Goal: Task Accomplishment & Management: Complete application form

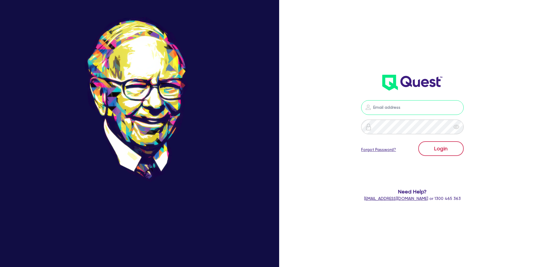
type input "[PERSON_NAME][EMAIL_ADDRESS][DOMAIN_NAME]"
click at [448, 151] on button "Login" at bounding box center [440, 148] width 45 height 15
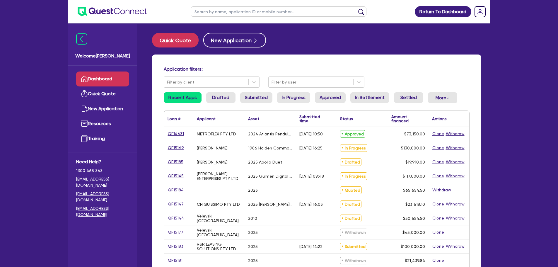
click at [276, 13] on input "text" at bounding box center [279, 11] width 176 height 10
paste input "QF15185"
type input "QF15185"
click at [356, 9] on button "submit" at bounding box center [360, 13] width 9 height 8
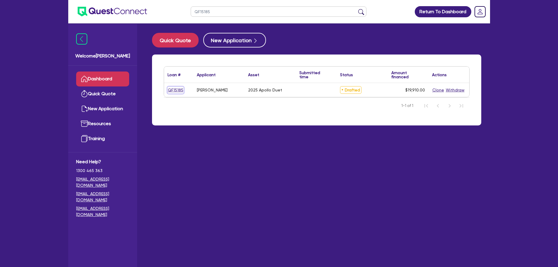
click at [179, 88] on link "QF15185" at bounding box center [175, 90] width 16 height 7
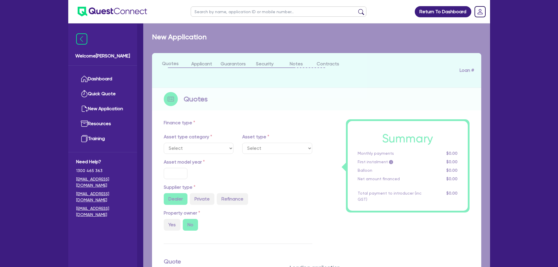
select select "TERTIARY_ASSETS"
type input "2025"
radio input "true"
type input "19,910"
type input "6.52"
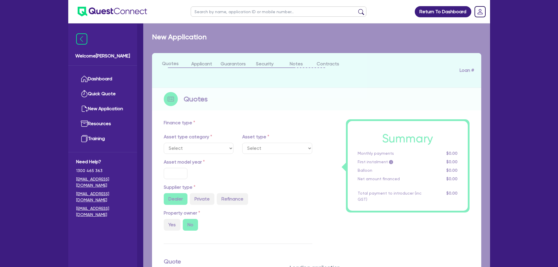
type input "1,300"
type input "11"
select select "BEAUTY_EQUIPMENT"
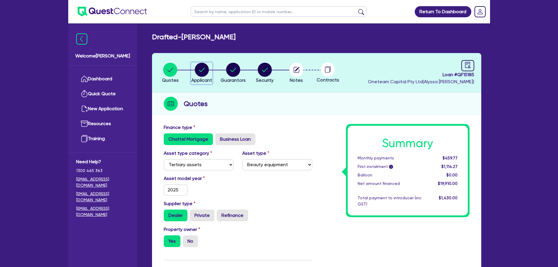
click at [206, 74] on circle "button" at bounding box center [202, 70] width 14 height 14
select select "SOLE_TRADER"
select select "HEALTH_BEAUTY"
select select "HAIR_BEAUTY_SALONS"
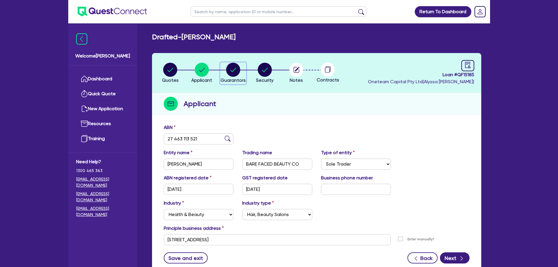
click at [235, 72] on circle "button" at bounding box center [233, 70] width 14 height 14
select select "MRS"
select select "VIC"
select select "MARRIED"
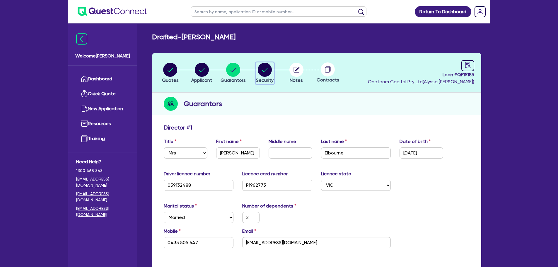
click at [259, 75] on icon "button" at bounding box center [265, 70] width 14 height 14
select select "TERTIARY_ASSETS"
select select "BEAUTY_EQUIPMENT"
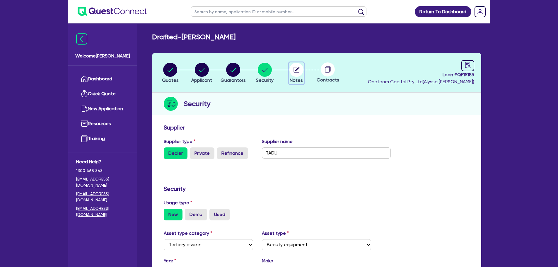
click at [301, 66] on circle "button" at bounding box center [296, 70] width 14 height 14
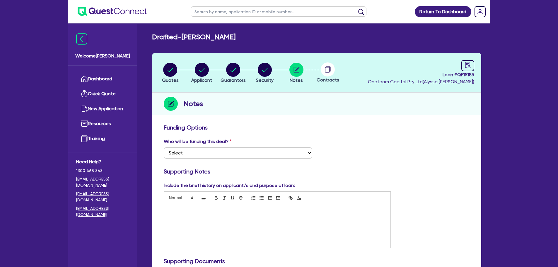
click at [252, 147] on div "Who will be funding this deal? Select I want Quest to fund 100% I will fund 100…" at bounding box center [237, 148] width 157 height 20
click at [252, 150] on select "Select I want Quest to fund 100% I will fund 100% I will co-fund with Quest Oth…" at bounding box center [238, 152] width 148 height 11
select select "Other"
click at [164, 147] on select "Select I want Quest to fund 100% I will fund 100% I will co-fund with Quest Oth…" at bounding box center [238, 152] width 148 height 11
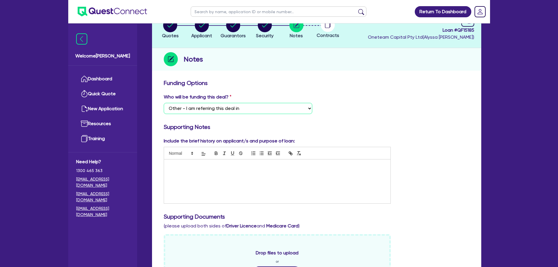
scroll to position [244, 0]
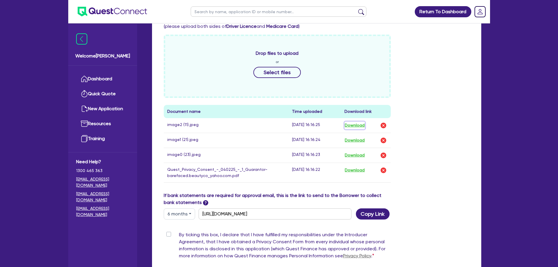
click at [352, 125] on button "Download" at bounding box center [354, 126] width 20 height 8
click at [354, 137] on button "Download" at bounding box center [354, 140] width 20 height 8
click at [356, 154] on button "Download" at bounding box center [354, 155] width 20 height 8
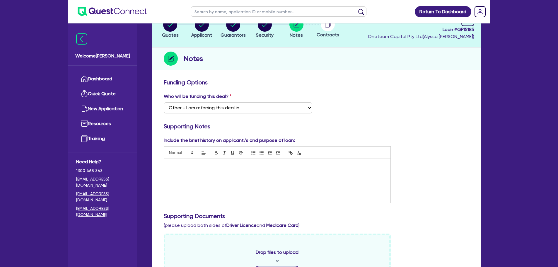
scroll to position [0, 0]
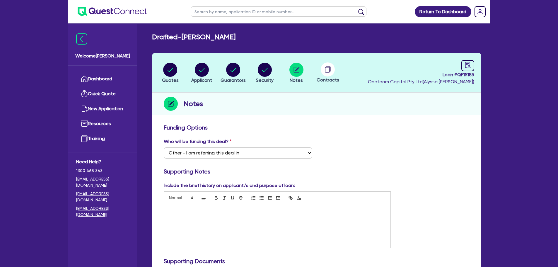
click at [379, 145] on div "Who will be funding this deal? Select I want Quest to fund 100% I will fund 100…" at bounding box center [316, 150] width 314 height 25
click at [449, 143] on div "Who will be funding this deal? Select I want Quest to fund 100% I will fund 100…" at bounding box center [316, 150] width 314 height 25
click at [391, 148] on div "Who will be funding this deal? Select I want Quest to fund 100% I will fund 100…" at bounding box center [316, 150] width 314 height 25
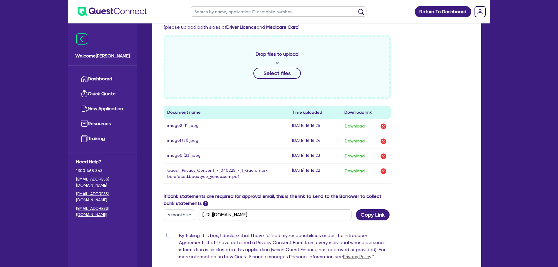
scroll to position [244, 0]
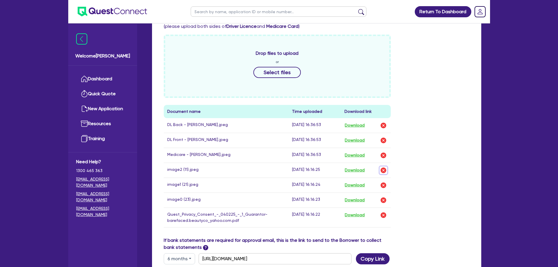
click at [380, 172] on img "button" at bounding box center [383, 170] width 7 height 7
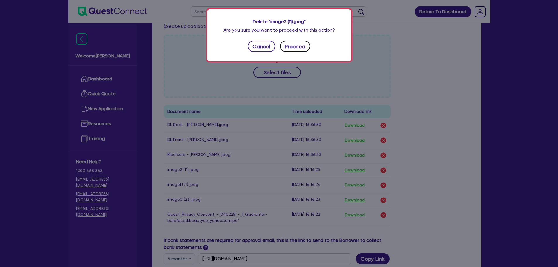
click at [297, 49] on button "Proceed" at bounding box center [295, 46] width 30 height 11
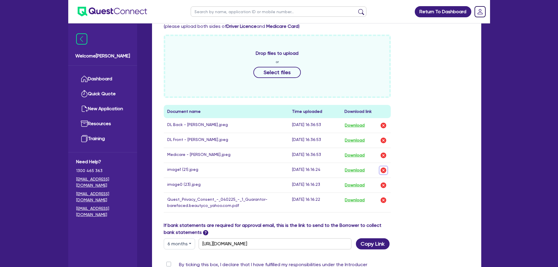
click at [383, 170] on img "button" at bounding box center [383, 170] width 7 height 7
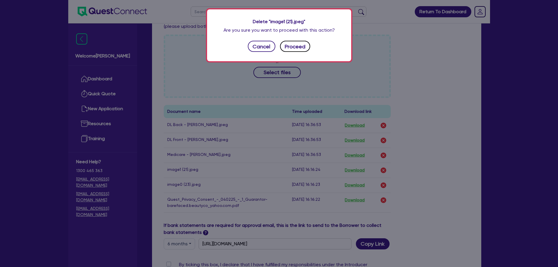
click at [295, 49] on button "Proceed" at bounding box center [295, 46] width 30 height 11
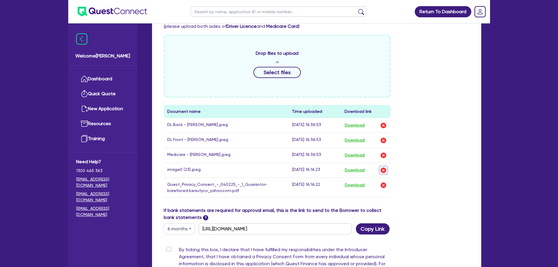
click at [383, 171] on img "button" at bounding box center [383, 170] width 7 height 7
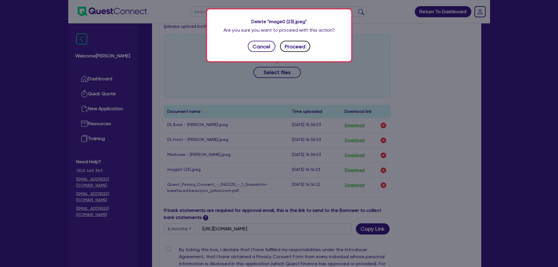
click at [295, 47] on button "Proceed" at bounding box center [295, 46] width 30 height 11
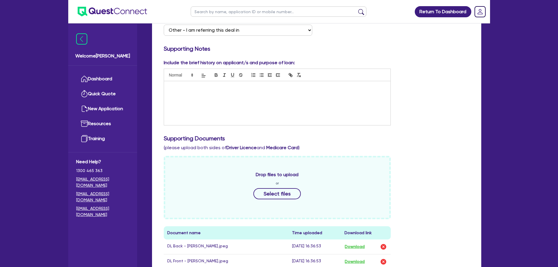
scroll to position [0, 0]
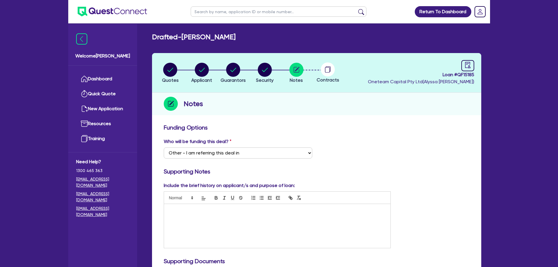
click at [331, 77] on span "Contracts" at bounding box center [327, 80] width 23 height 6
click at [465, 68] on link at bounding box center [467, 65] width 13 height 11
select select "DRAFTED_NEW"
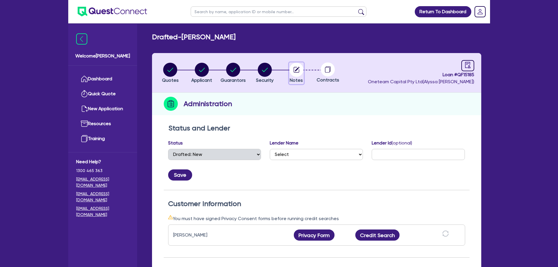
click at [298, 73] on circle "button" at bounding box center [296, 70] width 14 height 14
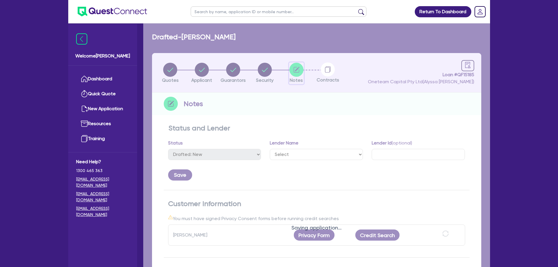
select select "Other"
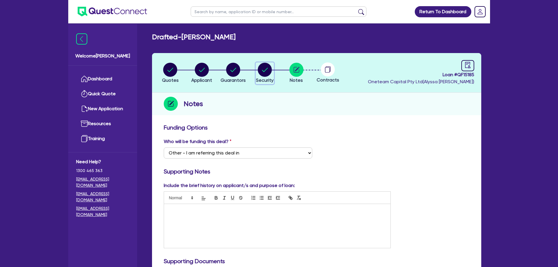
click at [270, 72] on circle "button" at bounding box center [265, 70] width 14 height 14
select select "TERTIARY_ASSETS"
select select "BEAUTY_EQUIPMENT"
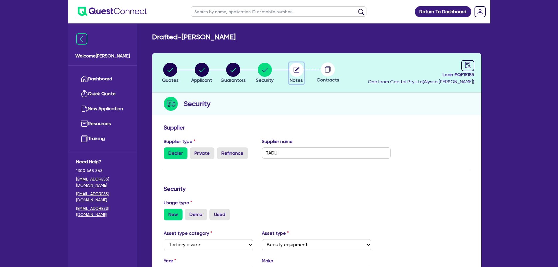
click at [299, 80] on span "Notes" at bounding box center [296, 80] width 13 height 6
select select "Other"
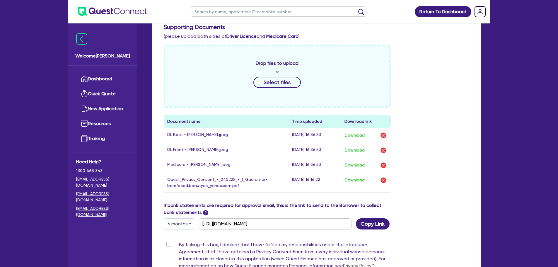
scroll to position [293, 0]
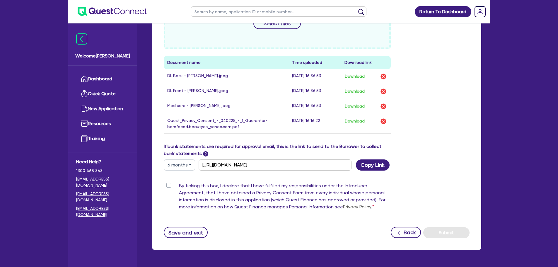
click at [179, 186] on label "By ticking this box, I declare that I have fulfilled my responsibilities under …" at bounding box center [285, 197] width 212 height 30
click at [168, 186] on input "By ticking this box, I declare that I have fulfilled my responsibilities under …" at bounding box center [166, 185] width 5 height 6
checkbox input "true"
click at [448, 231] on button "Submit" at bounding box center [446, 232] width 46 height 11
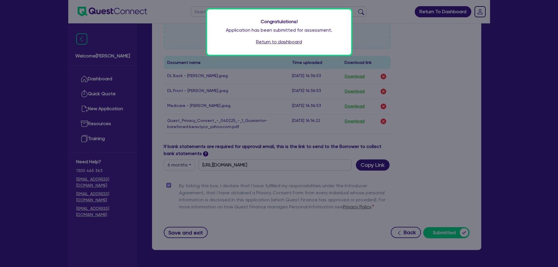
click at [273, 41] on link "Return to dashboard" at bounding box center [279, 41] width 46 height 7
